Goal: Task Accomplishment & Management: Manage account settings

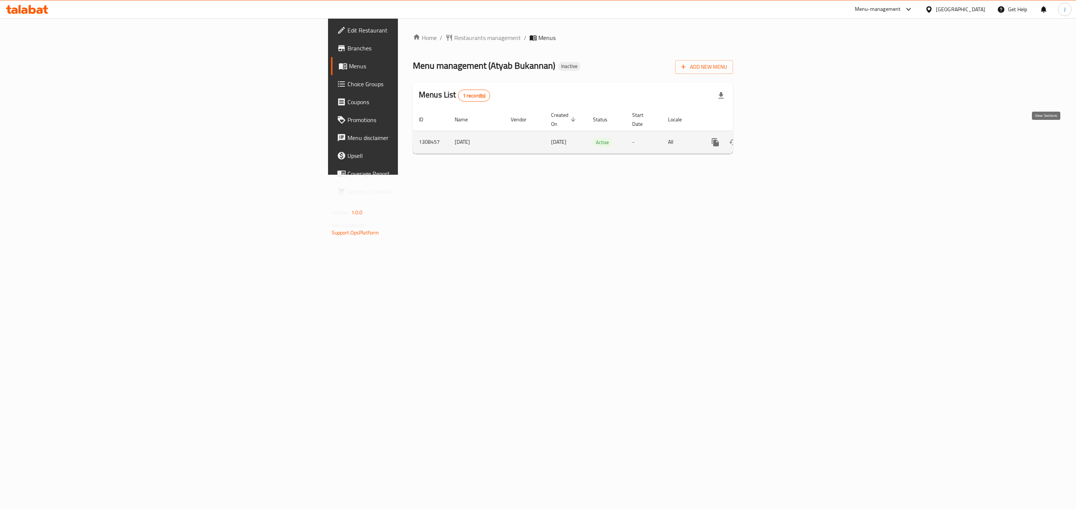
click at [774, 138] on icon "enhanced table" at bounding box center [769, 142] width 9 height 9
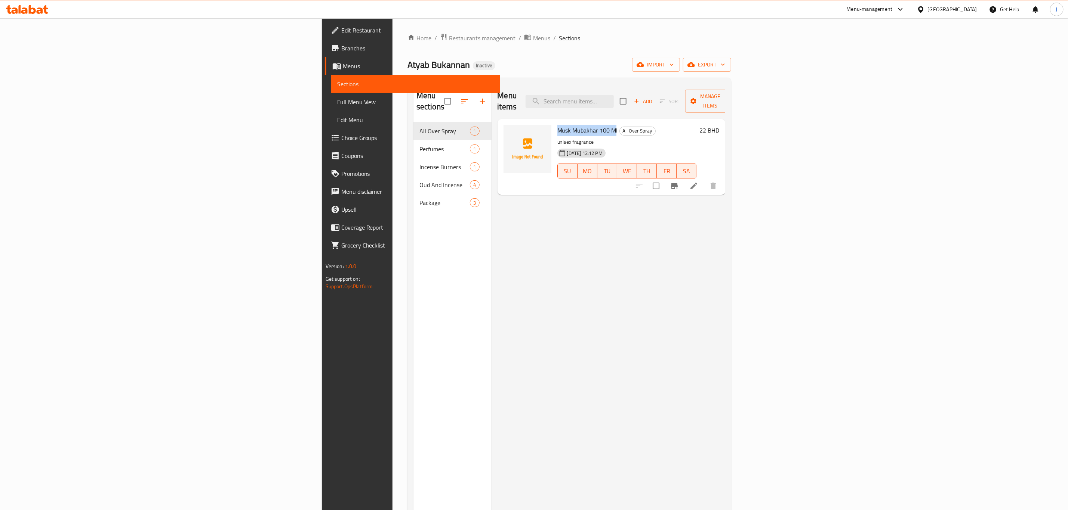
drag, startPoint x: 535, startPoint y: 119, endPoint x: 475, endPoint y: 119, distance: 60.5
click at [554, 122] on div "Musk Mubakhar 100 Ml All Over Spray unisex fragrance [DATE] 12:12 PM SU MO TU W…" at bounding box center [626, 157] width 145 height 70
copy span "Musk Mubakhar 100 M"
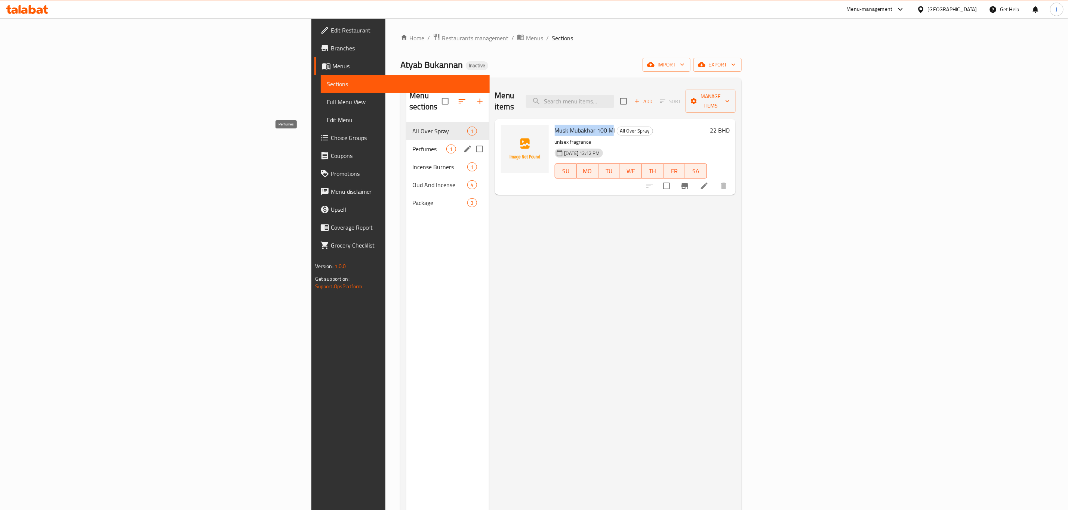
click at [412, 145] on span "Perfumes" at bounding box center [429, 149] width 34 height 9
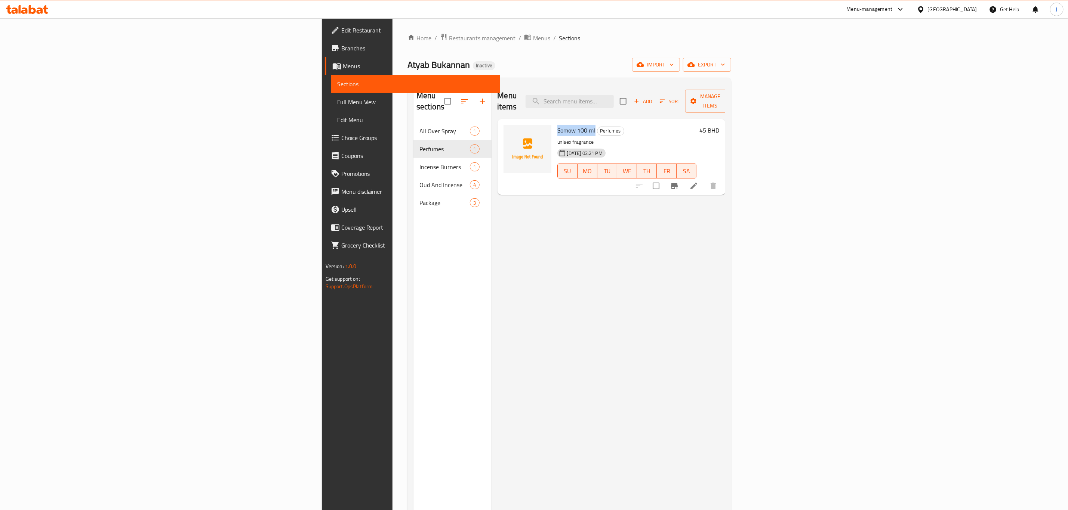
drag, startPoint x: 476, startPoint y: 118, endPoint x: 515, endPoint y: 122, distance: 38.7
click at [557, 125] on h6 "Somow 100 ml Perfumes" at bounding box center [626, 130] width 139 height 10
copy span "Somow 100 ml"
click at [491, 230] on div "Menu items Add Sort Manage items Somow 100 ml Perfumes unisex fragrance [DATE] …" at bounding box center [608, 339] width 234 height 510
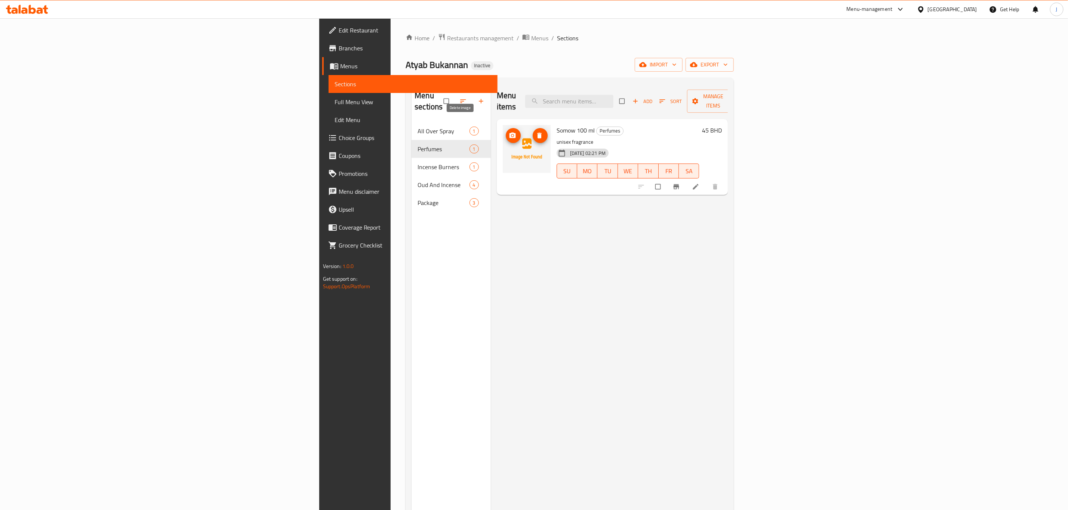
click at [536, 132] on icon "delete image" at bounding box center [539, 135] width 7 height 7
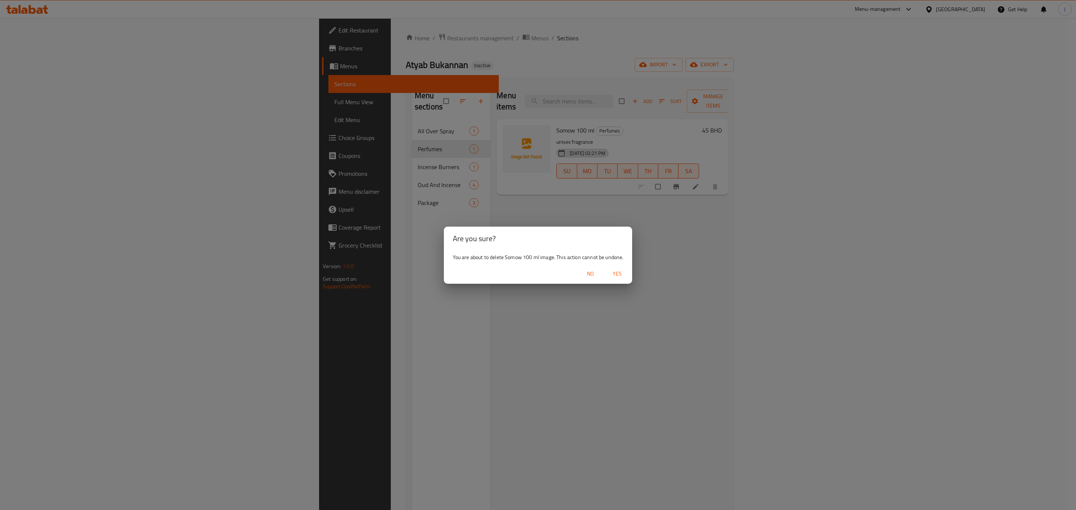
click at [619, 272] on span "Yes" at bounding box center [617, 273] width 18 height 9
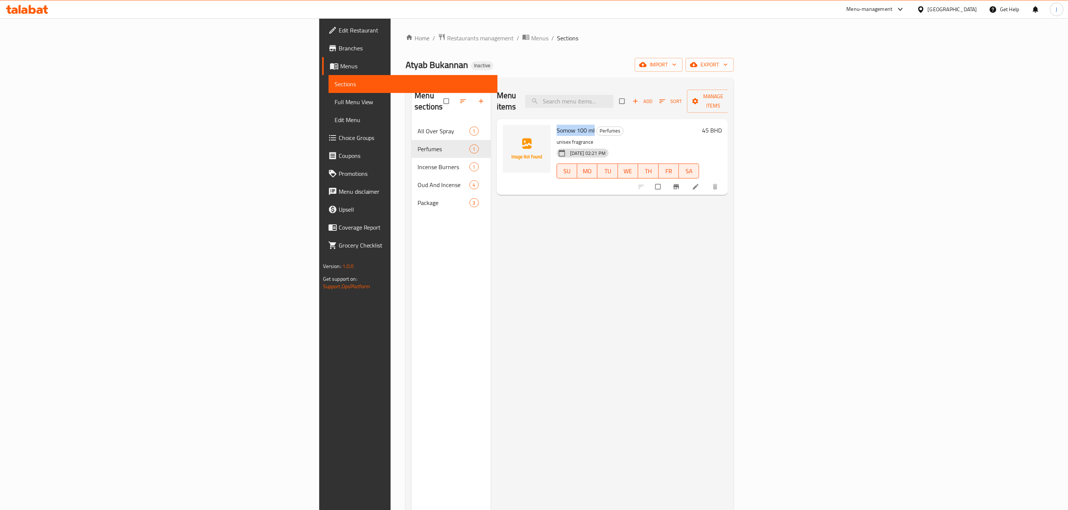
drag, startPoint x: 474, startPoint y: 117, endPoint x: 515, endPoint y: 120, distance: 40.9
click at [553, 122] on div "Somow 100 ml Perfumes unisex fragrance 01-09-2025 02:21 PM SU MO TU WE TH FR SA" at bounding box center [627, 157] width 149 height 70
copy span "Somow 100 ml"
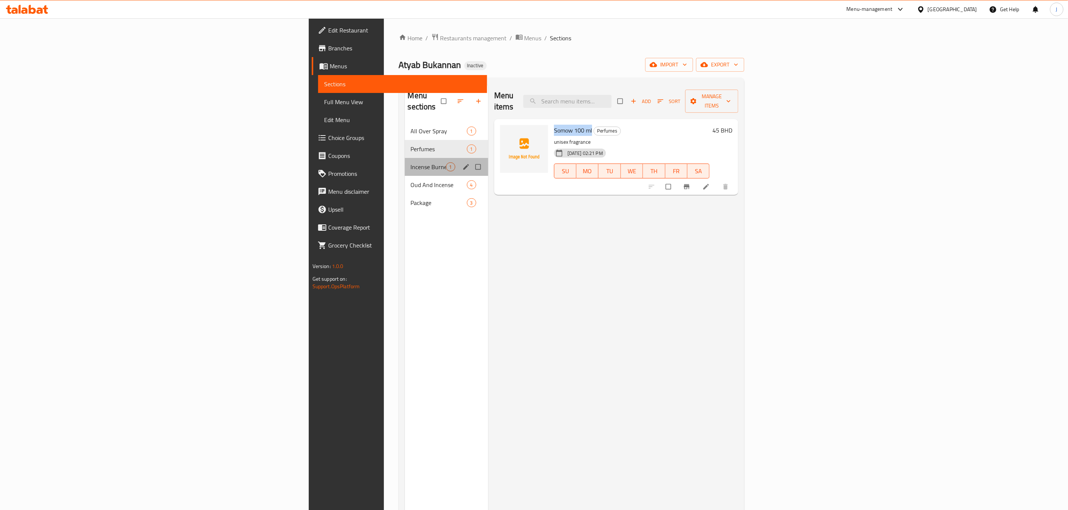
click at [405, 158] on div "Incense Burners 1" at bounding box center [446, 167] width 83 height 18
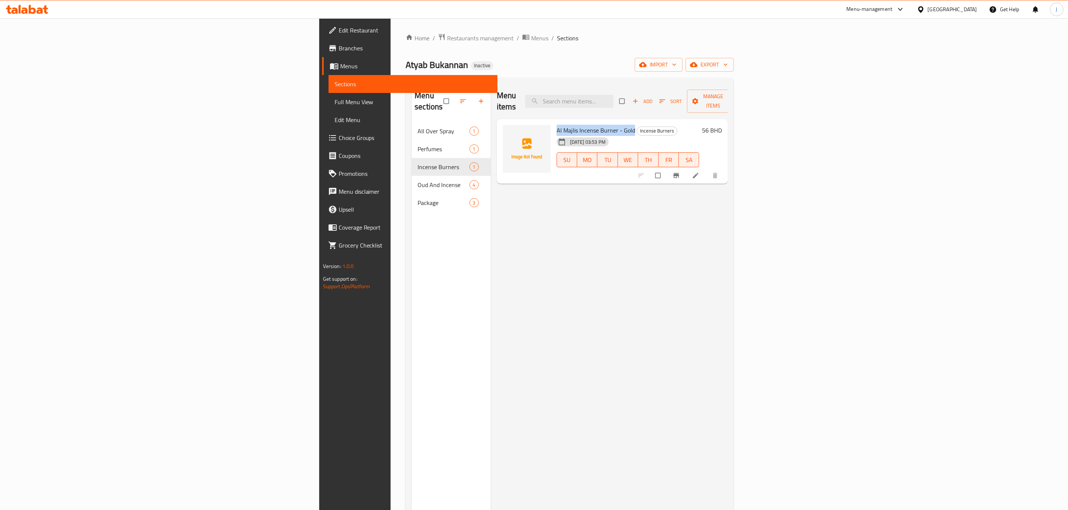
drag, startPoint x: 475, startPoint y: 120, endPoint x: 553, endPoint y: 120, distance: 78.1
click at [553, 122] on div "Al Majlis Incense Burner - Gold Incense Burners 27-08-2025 03:53 PM SU MO TU WE…" at bounding box center [627, 151] width 149 height 59
copy span "Al Majlis Incense Burner - Gold"
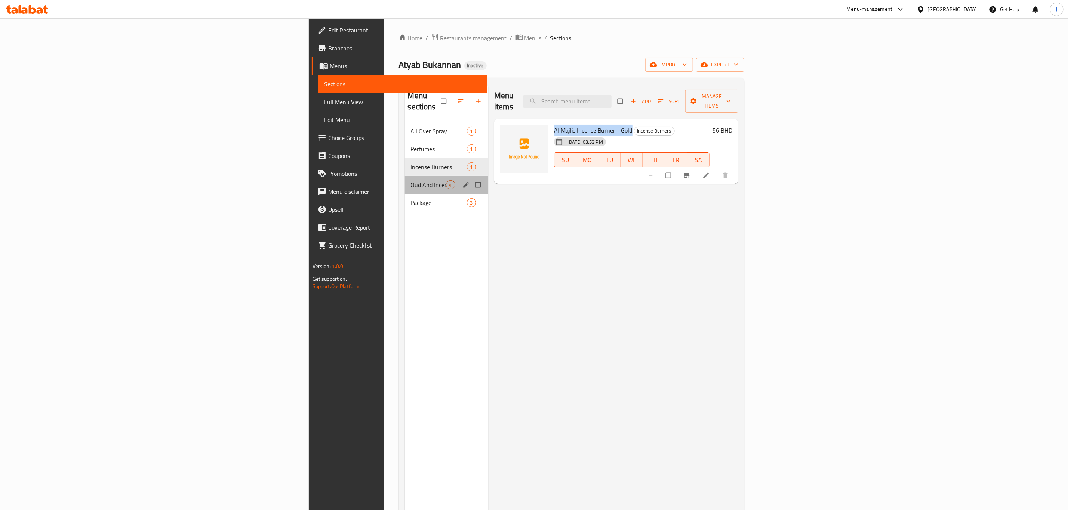
click at [405, 176] on div "Oud And Incense 4" at bounding box center [446, 185] width 83 height 18
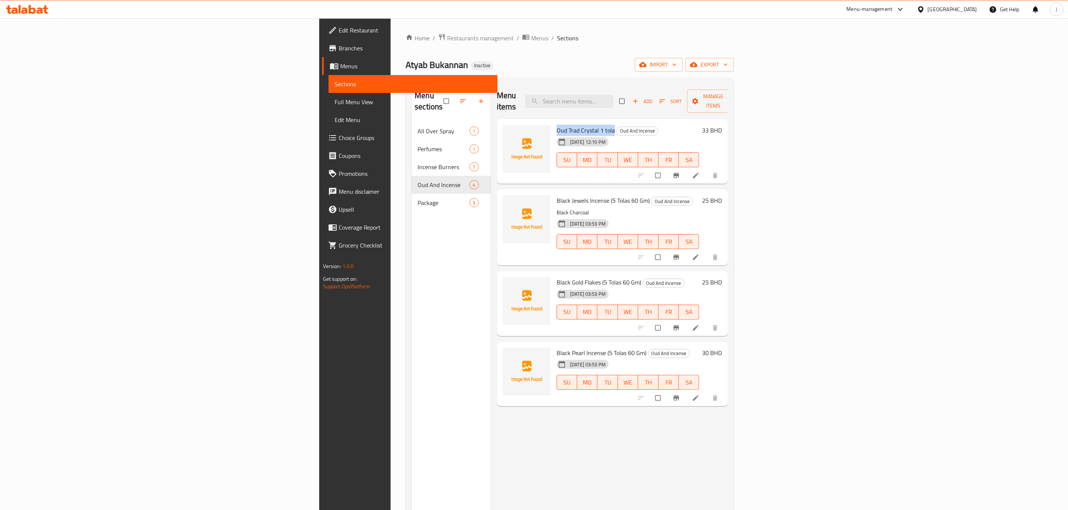
drag, startPoint x: 533, startPoint y: 119, endPoint x: 476, endPoint y: 118, distance: 56.1
click at [556, 125] on span "Oud Trad Crystal 1 tola" at bounding box center [585, 130] width 58 height 11
copy span "Oud Trad Crystal 1 tola"
drag, startPoint x: 570, startPoint y: 189, endPoint x: 473, endPoint y: 190, distance: 96.4
click at [500, 192] on div "Black Jewels Incense (5 Tolas 60 Gm) Oud And Incense Black Charcoal 27-08-2025 …" at bounding box center [612, 227] width 225 height 70
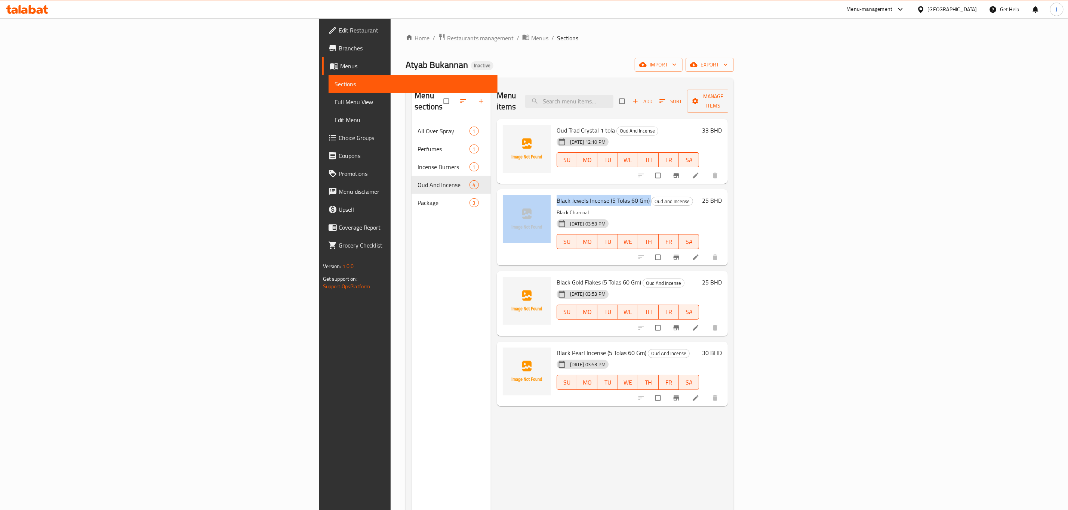
copy div "Black Jewels Incense (5 Tolas 60 Gm)"
drag, startPoint x: 518, startPoint y: 269, endPoint x: 475, endPoint y: 272, distance: 43.1
click at [553, 274] on div "Black Gold Flakes (5 Tolas 60 Gm) Oud And Incense 27-08-2025 03:53 PM SU MO TU …" at bounding box center [627, 303] width 149 height 59
drag, startPoint x: 478, startPoint y: 269, endPoint x: 561, endPoint y: 269, distance: 83.3
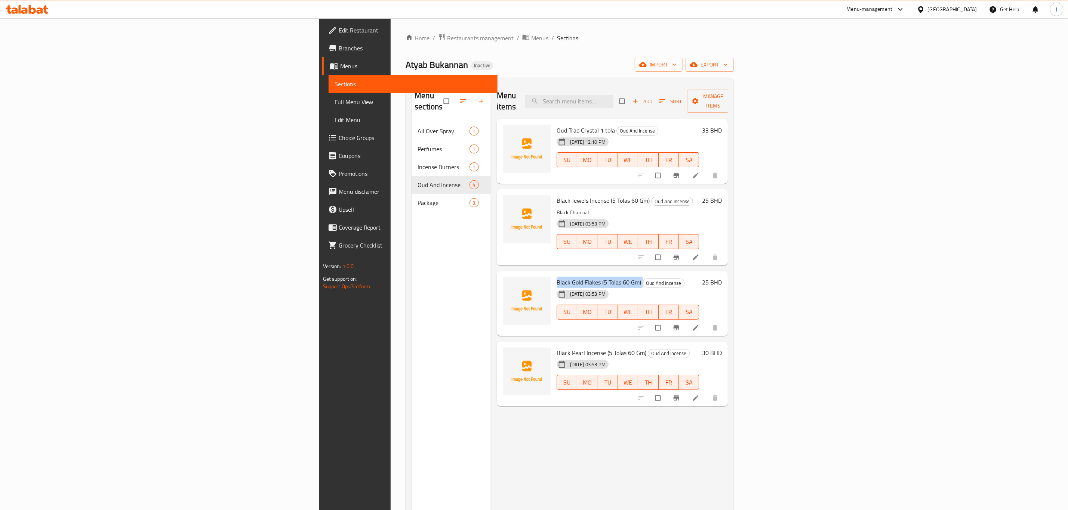
click at [561, 277] on h6 "Black Gold Flakes (5 Tolas 60 Gm) Oud And Incense" at bounding box center [627, 282] width 143 height 10
copy h6 "Black Gold Flakes (5 Tolas 60 Gm)"
drag, startPoint x: 475, startPoint y: 341, endPoint x: 564, endPoint y: 341, distance: 88.9
click at [564, 345] on div "Black Pearl Incense (5 Tolas 60 Gm) Oud And Incense 27-08-2025 03:53 PM SU MO T…" at bounding box center [627, 374] width 149 height 59
copy span "Black Pearl Incense (5 Tolas 60 Gm)"
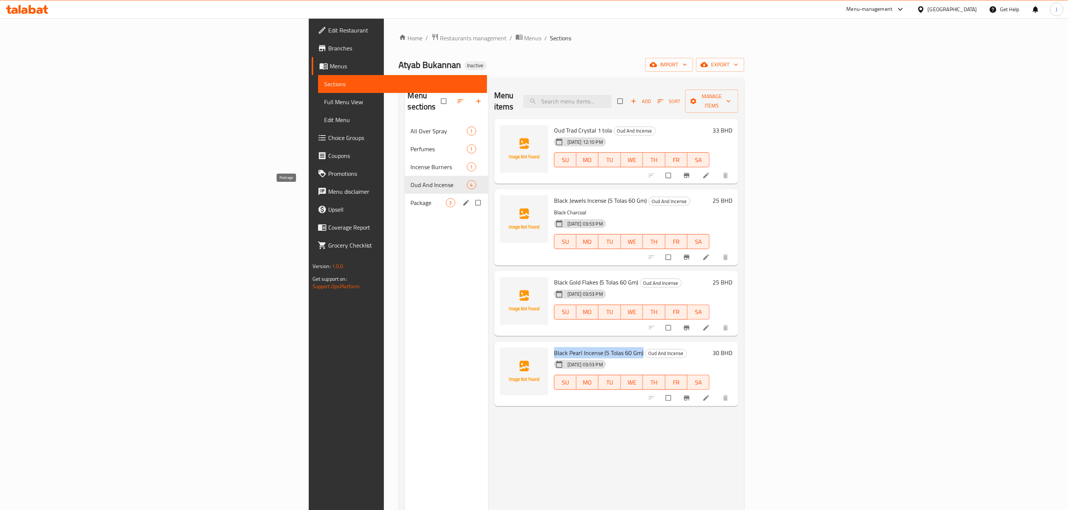
click at [411, 198] on span "Package" at bounding box center [428, 202] width 35 height 9
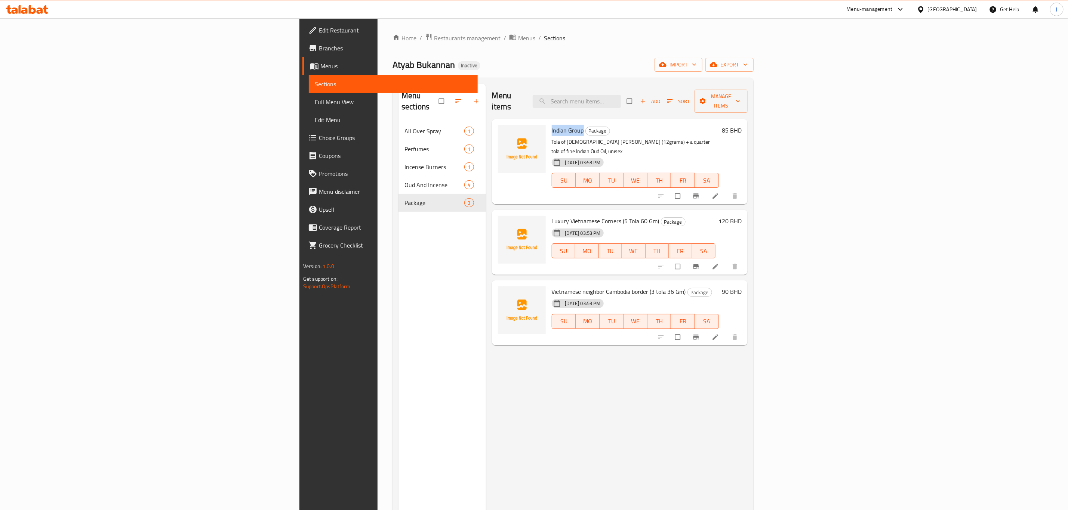
drag, startPoint x: 476, startPoint y: 118, endPoint x: 508, endPoint y: 121, distance: 31.6
click at [552, 125] on span "Indian Group" at bounding box center [568, 130] width 32 height 11
copy span "Indian Group"
drag, startPoint x: 583, startPoint y: 200, endPoint x: 473, endPoint y: 201, distance: 110.2
click at [495, 213] on div "Luxury Vietnamese Corners (5 Tola 60 Gm) Package 27-08-2025 03:53 PM SU MO TU W…" at bounding box center [620, 242] width 250 height 59
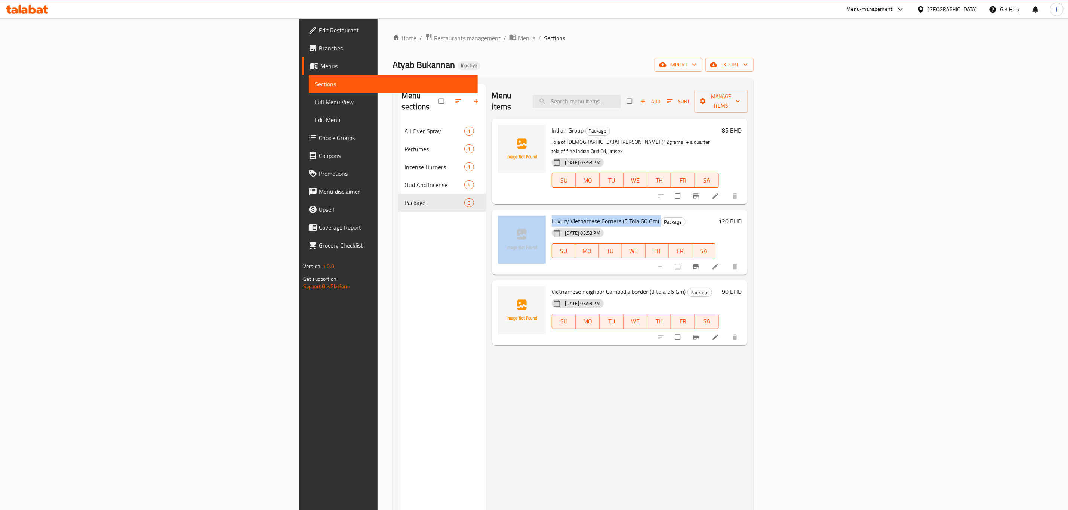
copy div "Luxury Vietnamese Corners (5 Tola 60 Gm)"
click at [552, 286] on span "Vietnamese neighbor Cambodia border (3 tola 36 Gm)" at bounding box center [619, 291] width 134 height 11
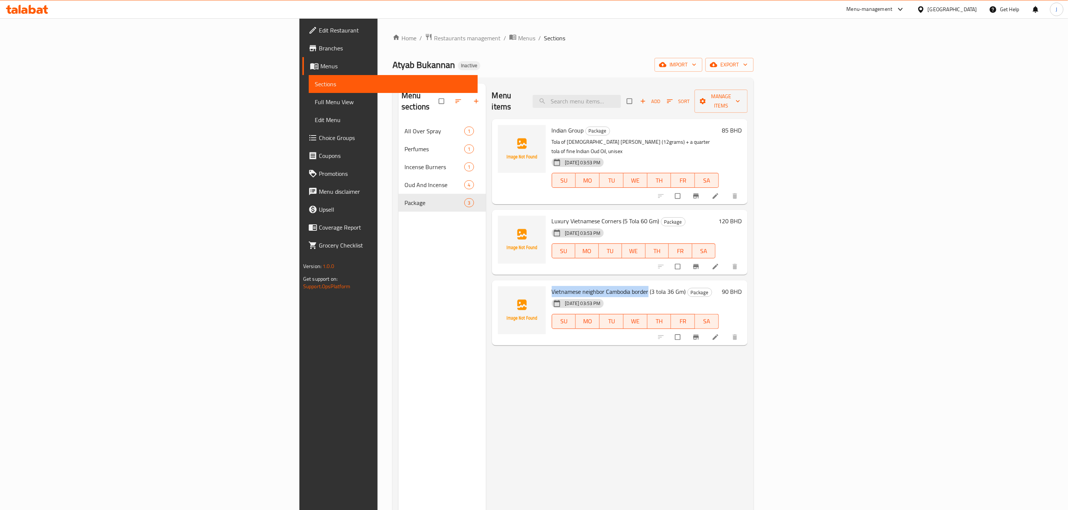
drag, startPoint x: 477, startPoint y: 271, endPoint x: 568, endPoint y: 268, distance: 90.9
click at [568, 286] on span "Vietnamese neighbor Cambodia border (3 tola 36 Gm)" at bounding box center [619, 291] width 134 height 11
copy span "Vietnamese neighbor Cambodia border"
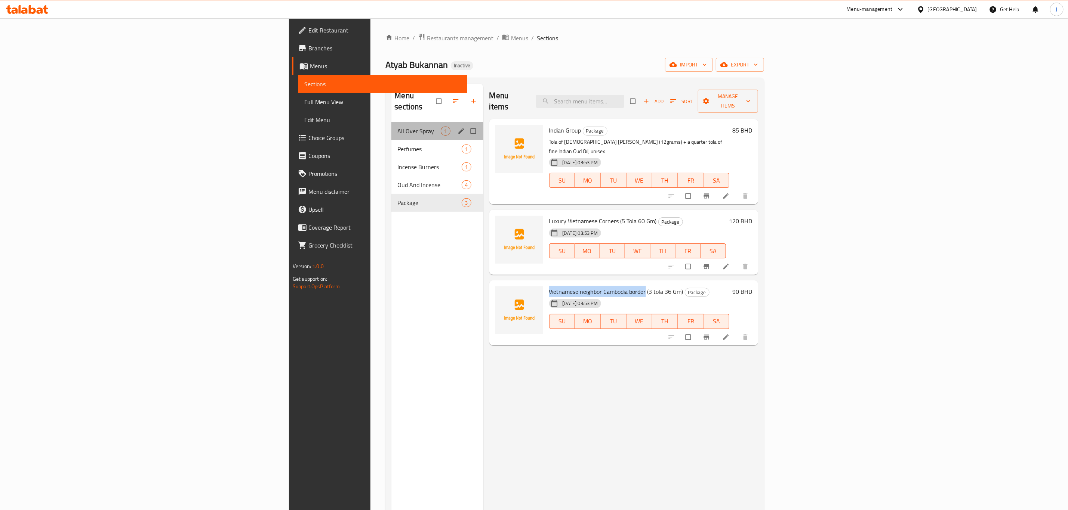
click at [391, 122] on div "All Over Spray 1" at bounding box center [437, 131] width 92 height 18
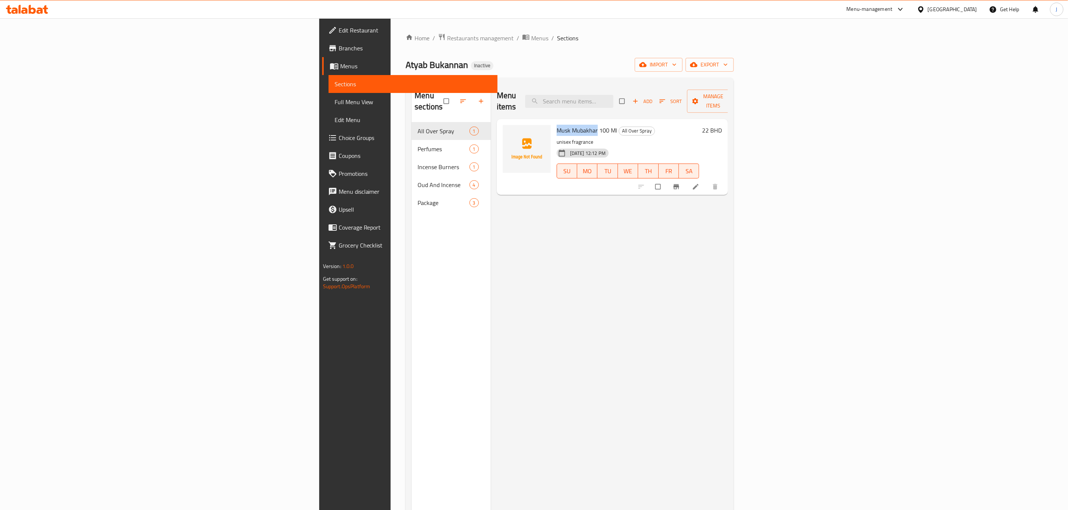
drag, startPoint x: 474, startPoint y: 119, endPoint x: 517, endPoint y: 118, distance: 43.0
click at [553, 122] on div "Musk Mubakhar 100 Ml All Over Spray unisex fragrance [DATE] 12:12 PM SU MO TU W…" at bounding box center [627, 157] width 149 height 70
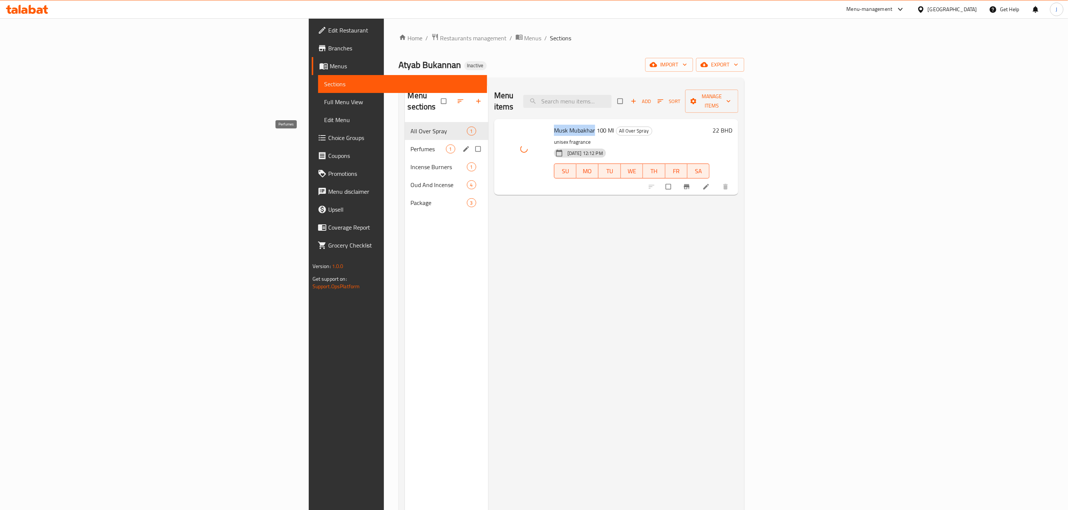
click at [411, 145] on span "Perfumes" at bounding box center [428, 149] width 35 height 9
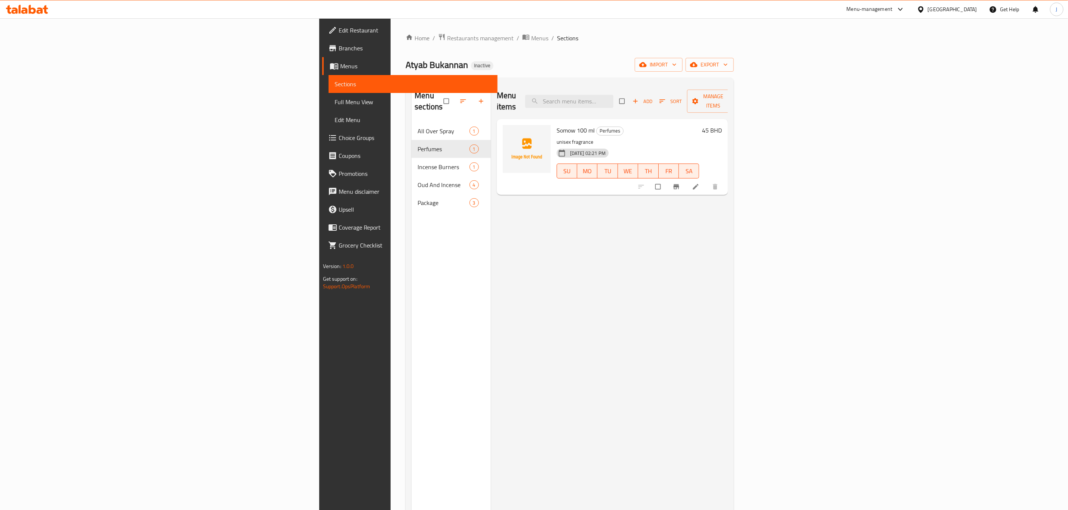
click at [556, 125] on span "Somow 100 ml" at bounding box center [575, 130] width 38 height 11
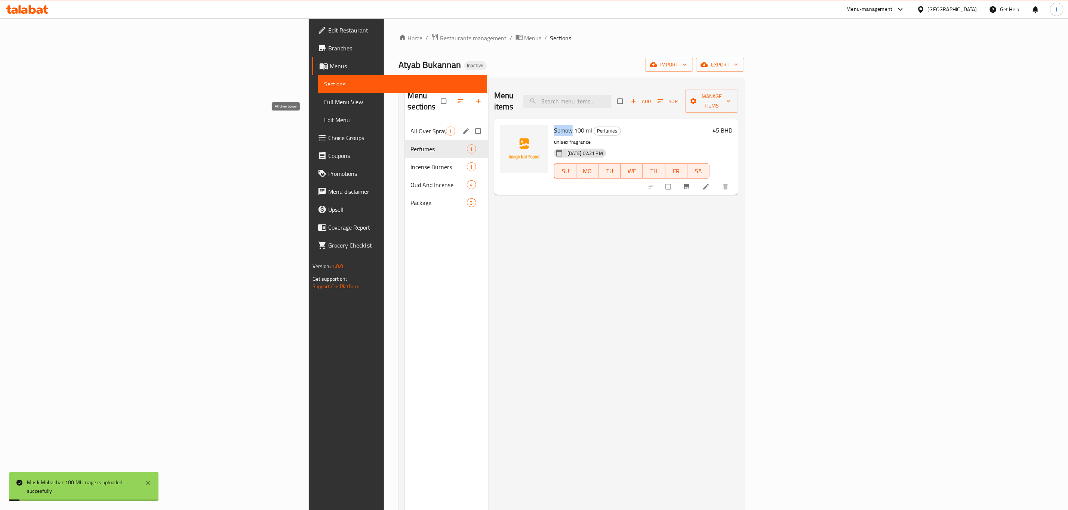
click at [411, 127] on span "All Over Spray" at bounding box center [428, 131] width 35 height 9
click at [405, 140] on div "Perfumes 1" at bounding box center [446, 149] width 83 height 18
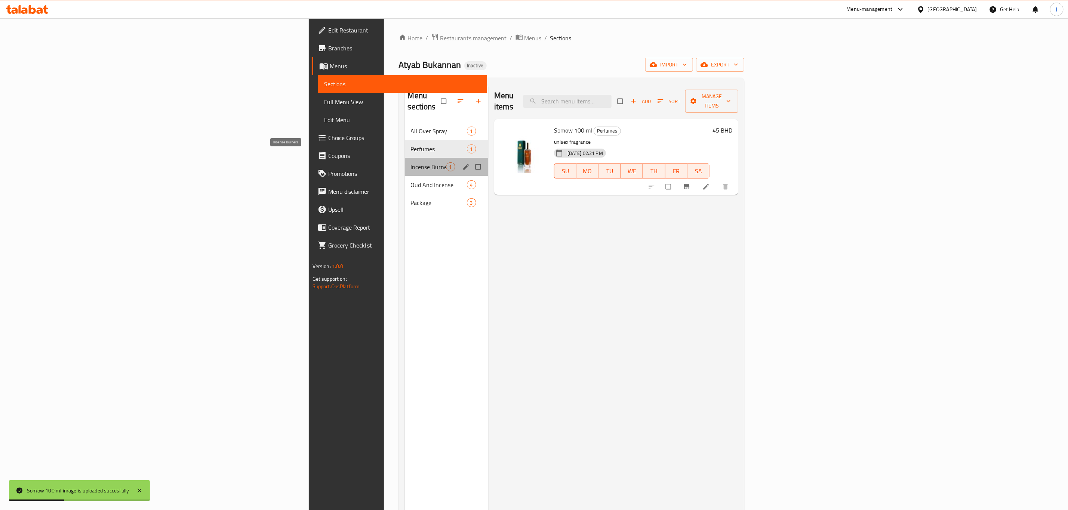
click at [405, 161] on div "Incense Burners 1" at bounding box center [446, 167] width 83 height 18
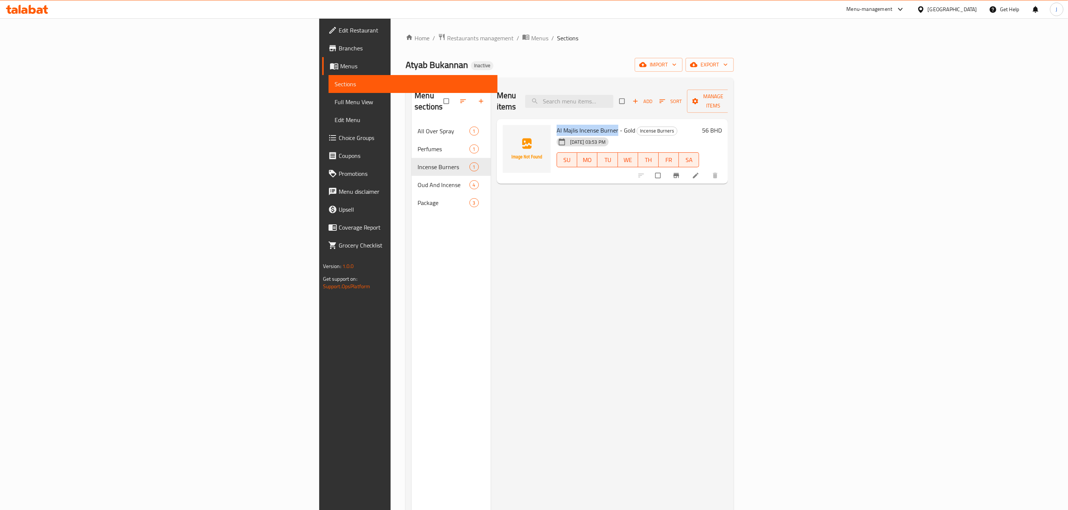
drag, startPoint x: 475, startPoint y: 119, endPoint x: 537, endPoint y: 118, distance: 61.7
click at [553, 122] on div "Al Majlis Incense Burner - Gold Incense Burners 27-08-2025 03:53 PM SU MO TU WE…" at bounding box center [627, 151] width 149 height 59
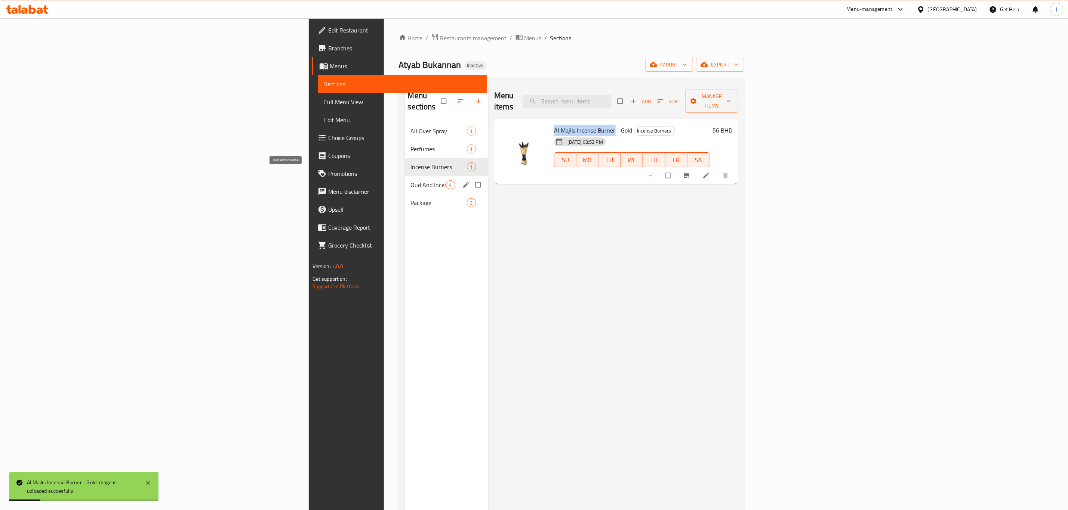
click at [411, 180] on span "Oud And Incense" at bounding box center [428, 184] width 35 height 9
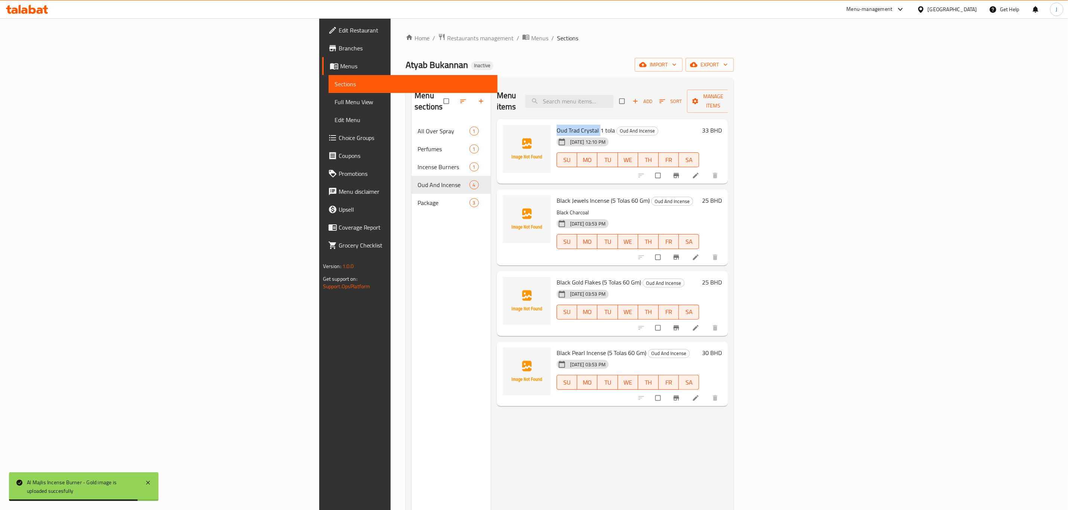
drag, startPoint x: 473, startPoint y: 120, endPoint x: 520, endPoint y: 121, distance: 46.7
click at [553, 122] on div "Oud Trad Crystal 1 tola Oud And Incense 28-08-2025 12:10 PM SU MO TU WE TH FR SA" at bounding box center [627, 151] width 149 height 59
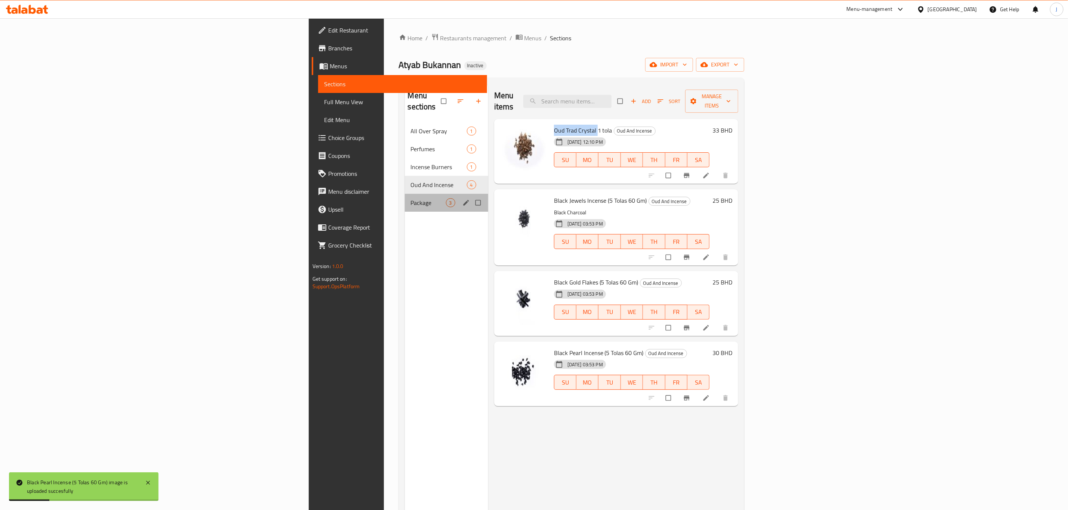
click at [405, 200] on div "Package 3" at bounding box center [446, 203] width 83 height 18
